Goal: Task Accomplishment & Management: Manage account settings

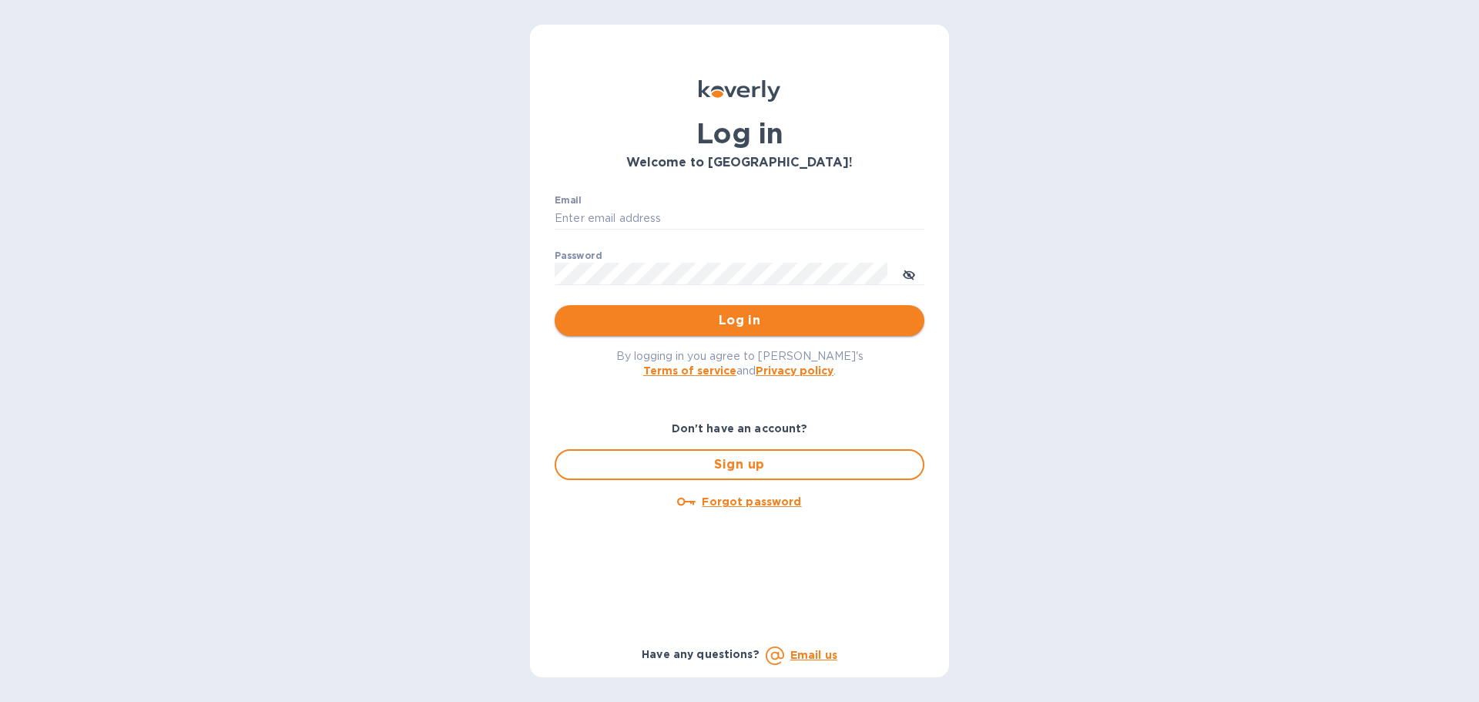
type input "[PERSON_NAME][EMAIL_ADDRESS][DOMAIN_NAME]"
click at [790, 331] on button "Log in" at bounding box center [740, 320] width 370 height 31
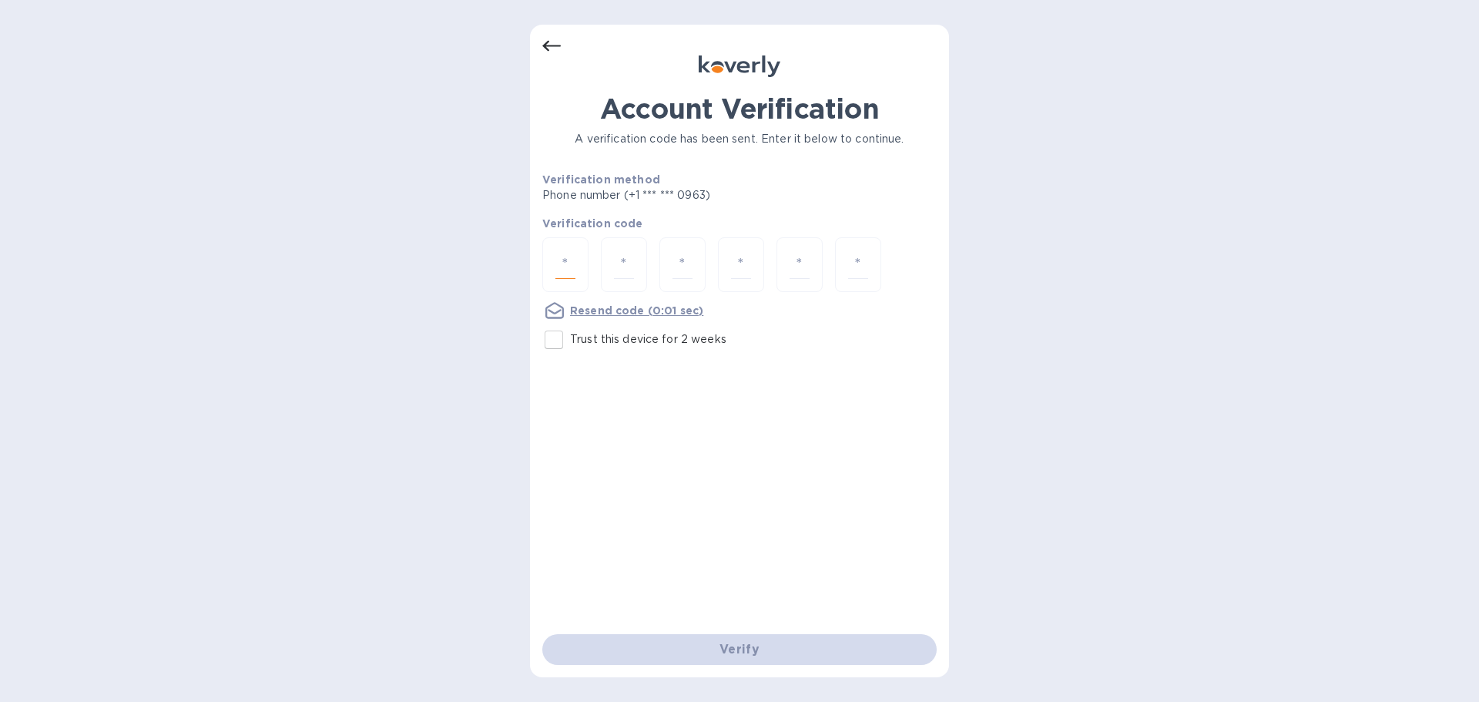
click at [570, 266] on input "number" at bounding box center [565, 264] width 20 height 28
type input "4"
type input "7"
type input "0"
type input "2"
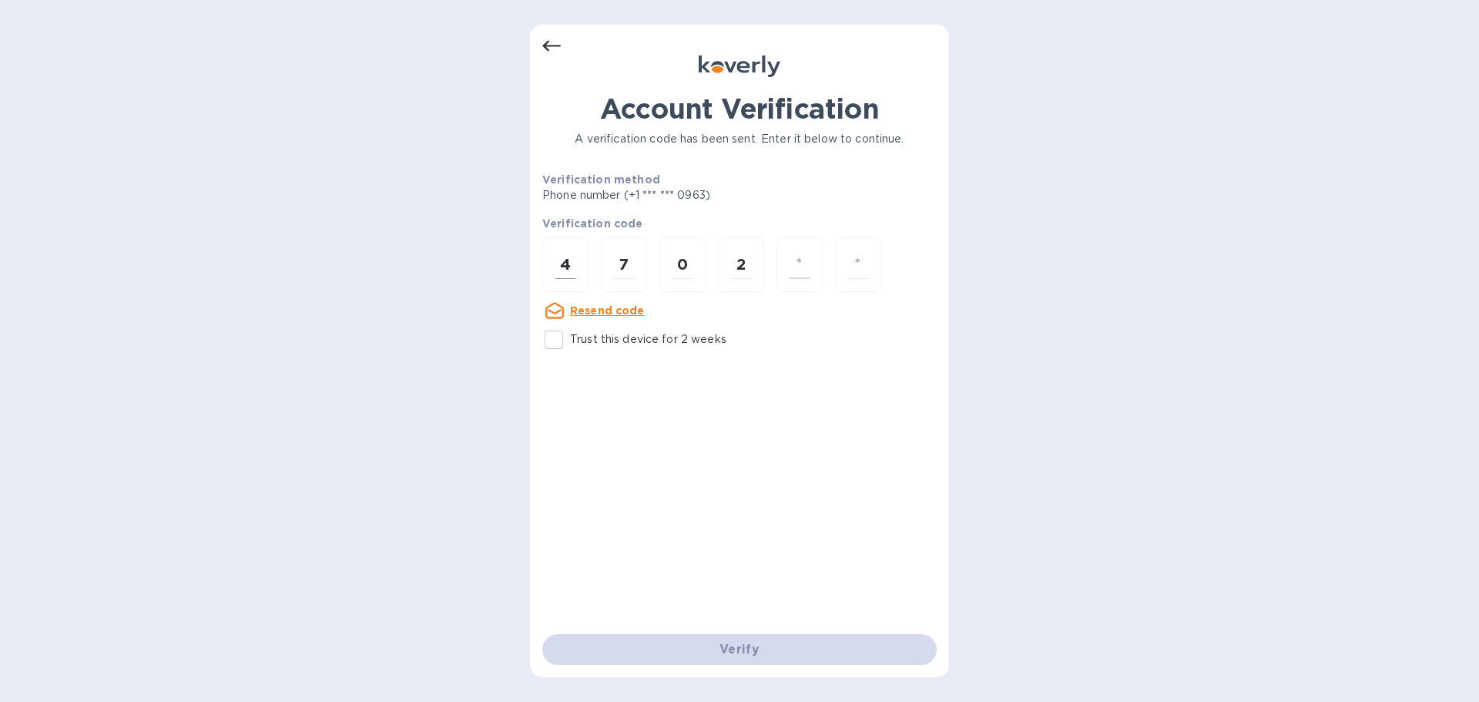
type input "2"
type input "5"
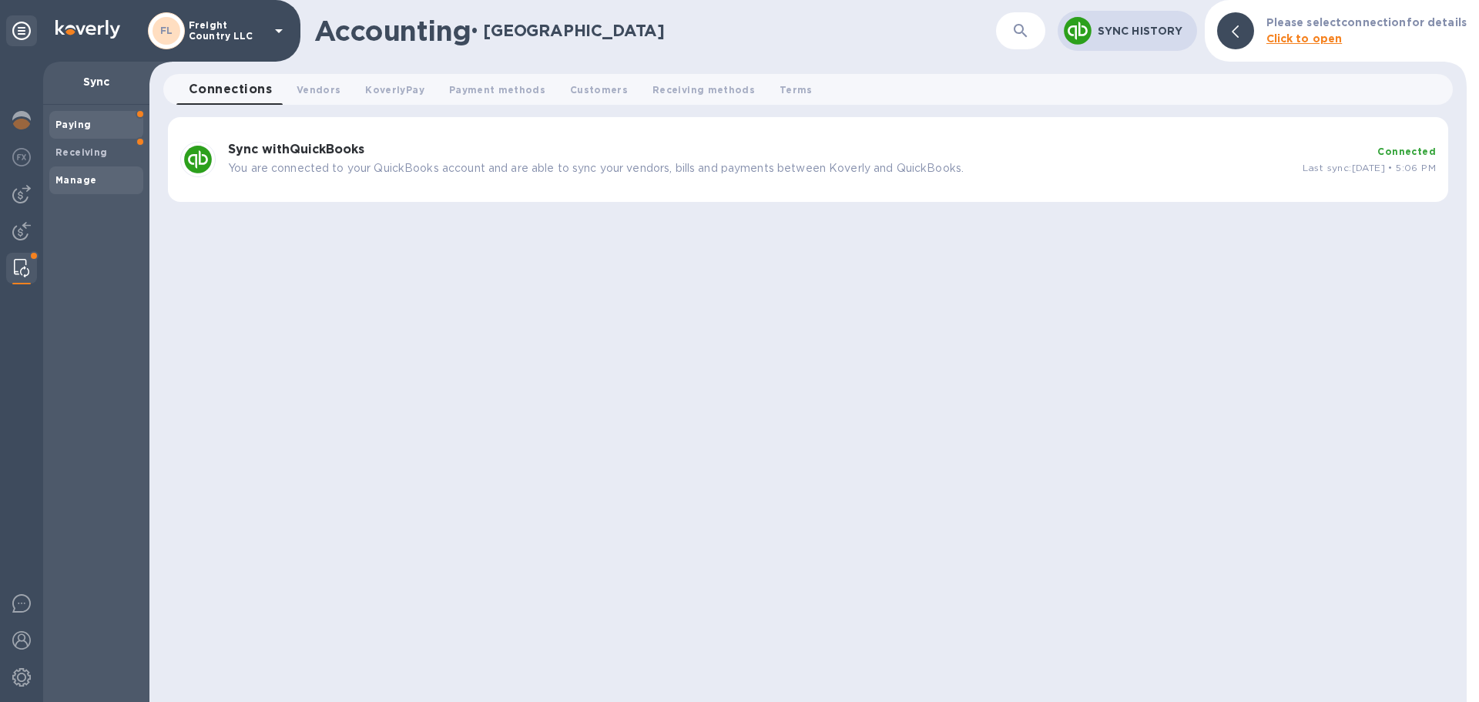
click at [72, 116] on div "Paying" at bounding box center [96, 125] width 94 height 28
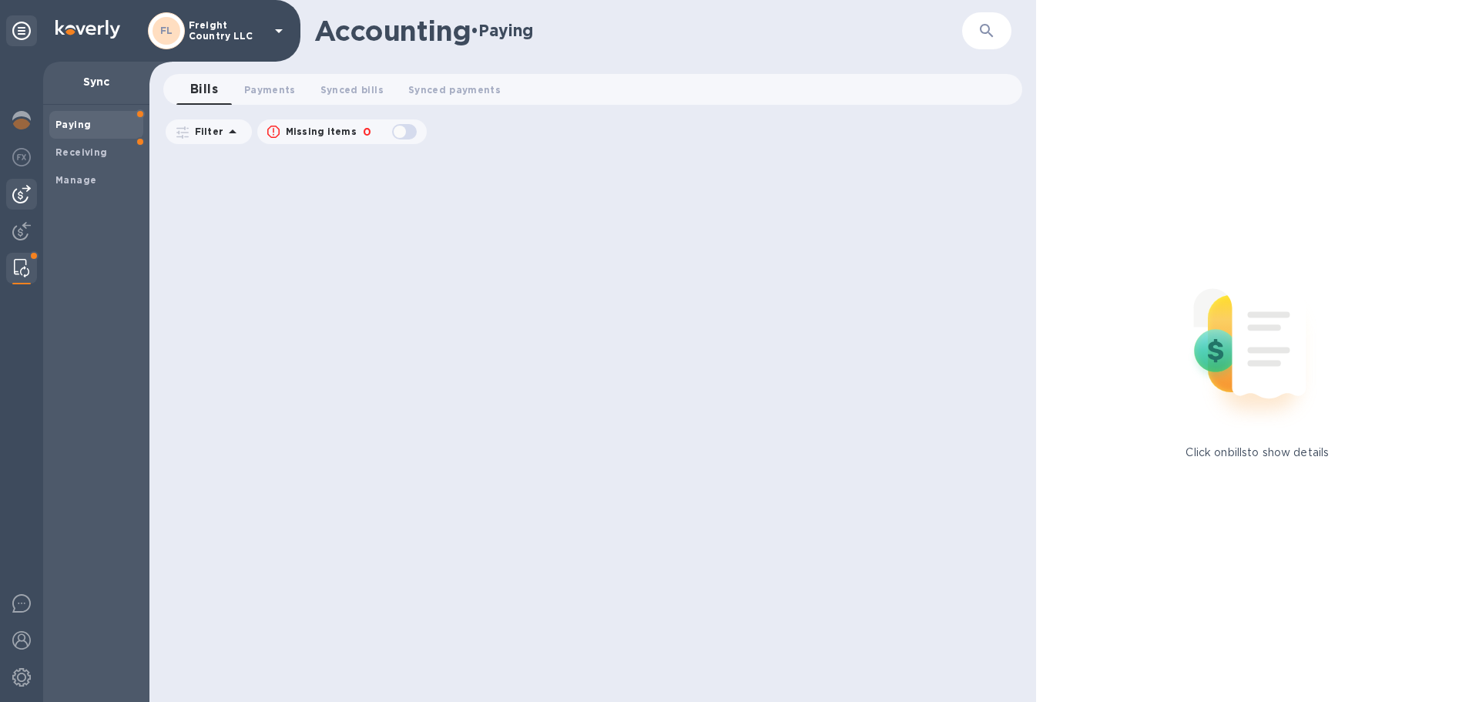
click at [26, 193] on img at bounding box center [21, 194] width 18 height 18
